Goal: Information Seeking & Learning: Learn about a topic

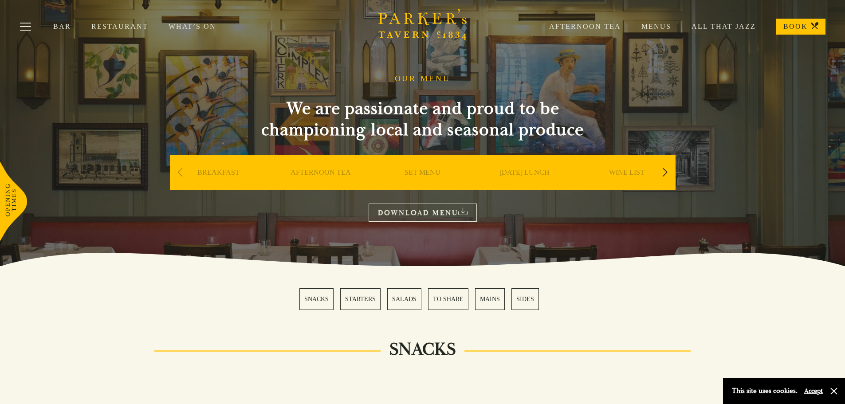
click at [411, 175] on link "SET MENU" at bounding box center [422, 185] width 36 height 35
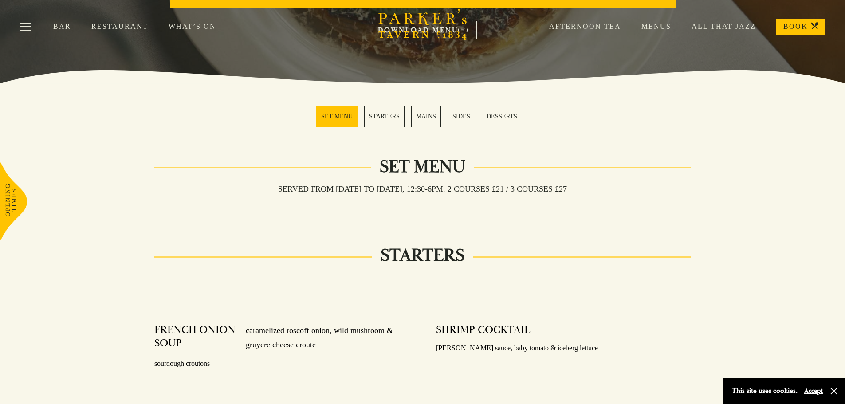
scroll to position [157, 0]
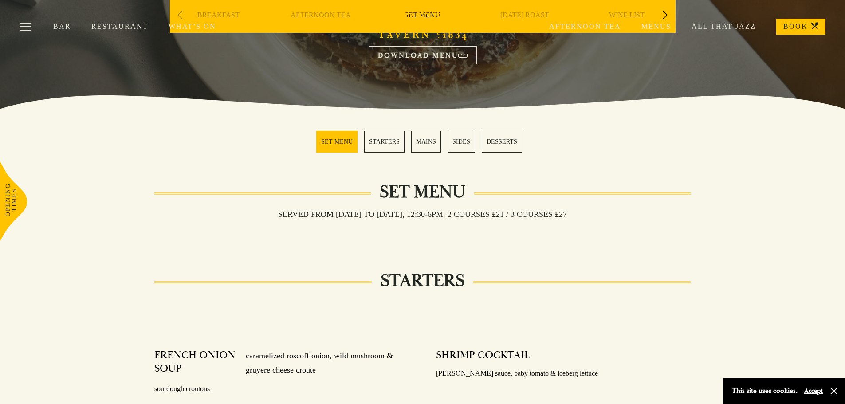
click at [514, 13] on div "Bar Restaurant What’s On Afternoon Tea Menus All That Jazz BOOK" at bounding box center [422, 26] width 845 height 53
click at [665, 15] on div "Bar Restaurant What’s On Afternoon Tea Menus All That Jazz BOOK" at bounding box center [422, 26] width 845 height 53
click at [664, 114] on section "SET MENU STARTERS MAINS SIDES DESSERTS" at bounding box center [422, 142] width 845 height 66
click at [729, 23] on link "All That Jazz" at bounding box center [713, 26] width 85 height 9
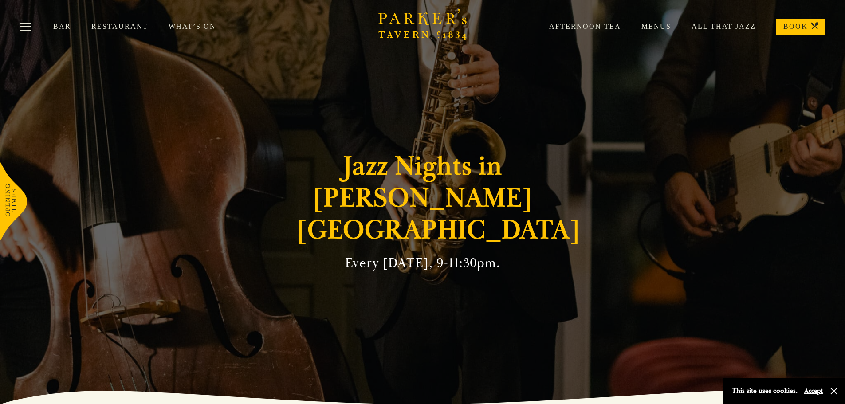
click at [813, 390] on button "Accept" at bounding box center [813, 391] width 19 height 8
click at [553, 122] on div "Jazz Nights in [PERSON_NAME][GEOGRAPHIC_DATA] Every [DATE], 9-11:30pm." at bounding box center [423, 202] width 532 height 404
click at [657, 24] on link "Menus" at bounding box center [646, 26] width 50 height 9
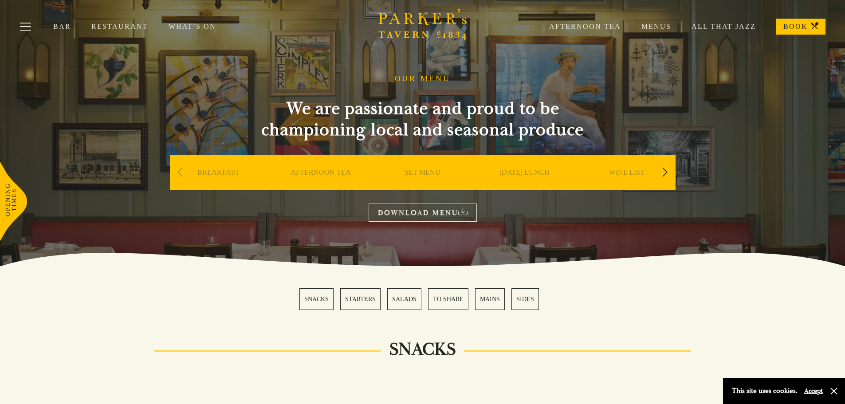
click at [489, 298] on link "MAINS" at bounding box center [490, 299] width 30 height 22
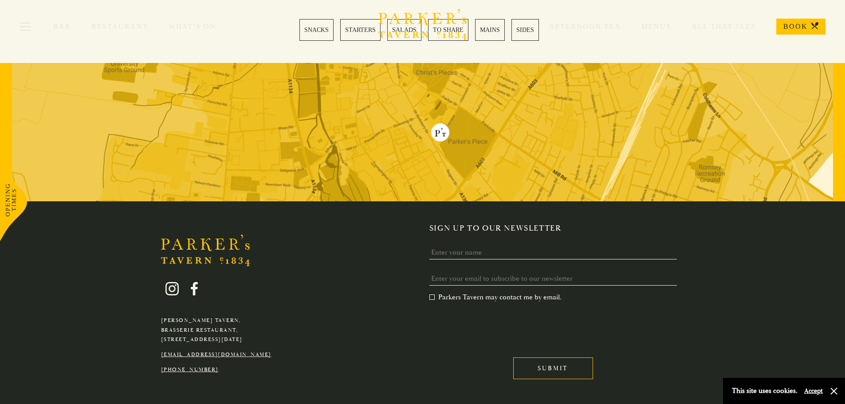
scroll to position [2581, 0]
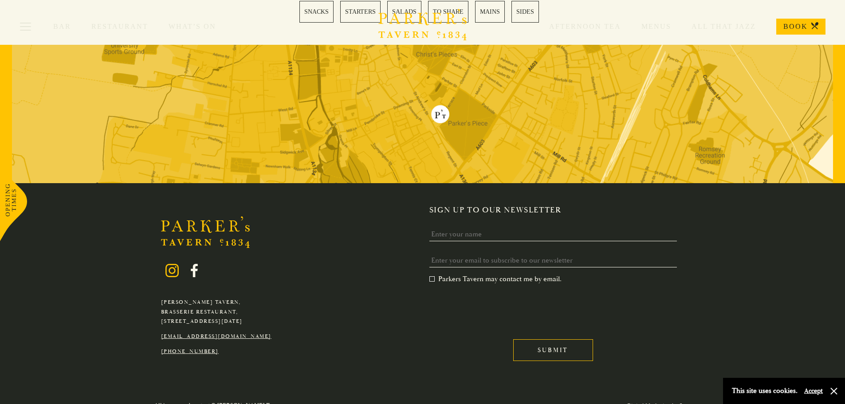
click at [167, 264] on icon at bounding box center [171, 270] width 13 height 13
